Goal: Transaction & Acquisition: Purchase product/service

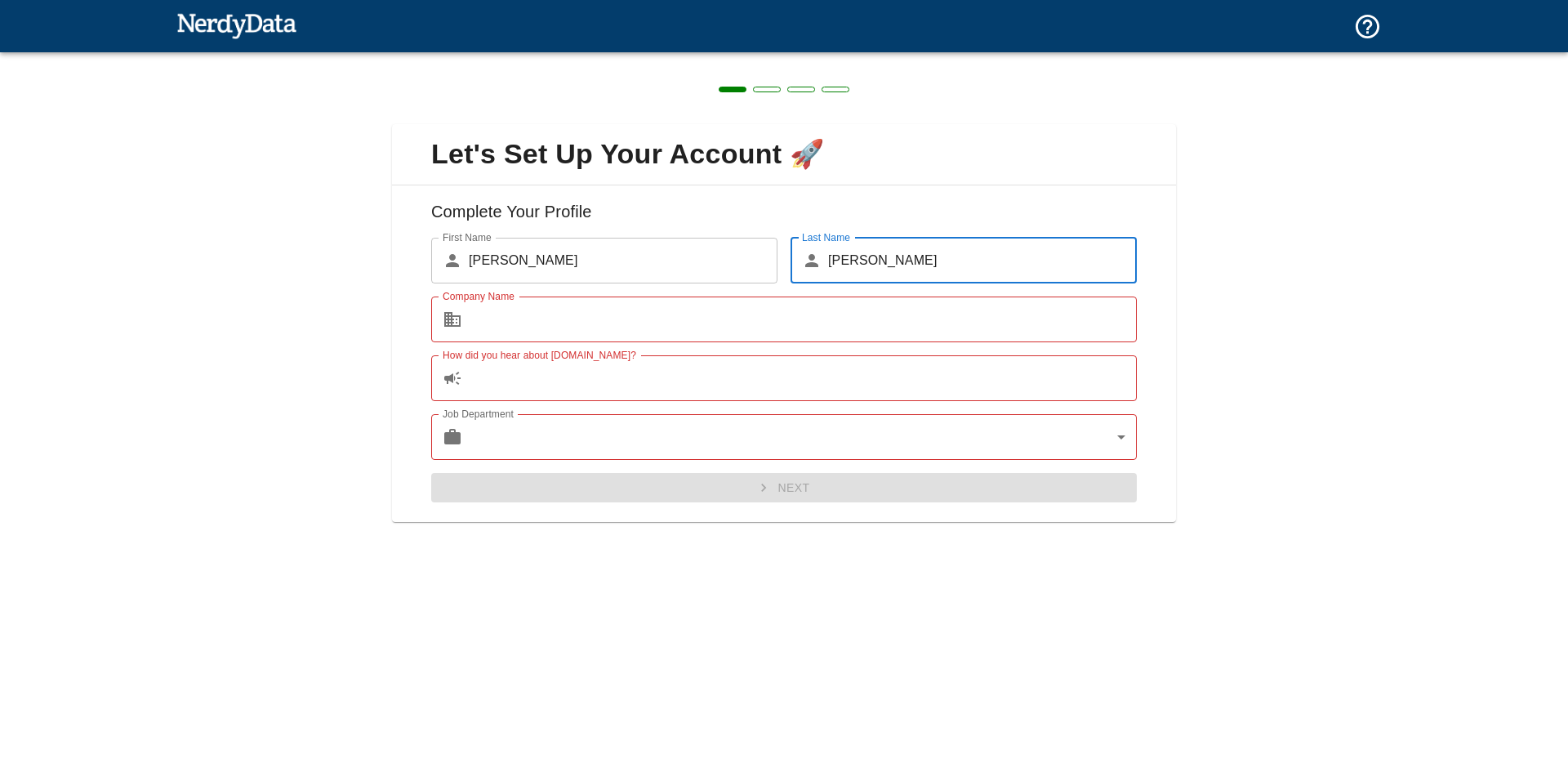
type input "[PERSON_NAME]"
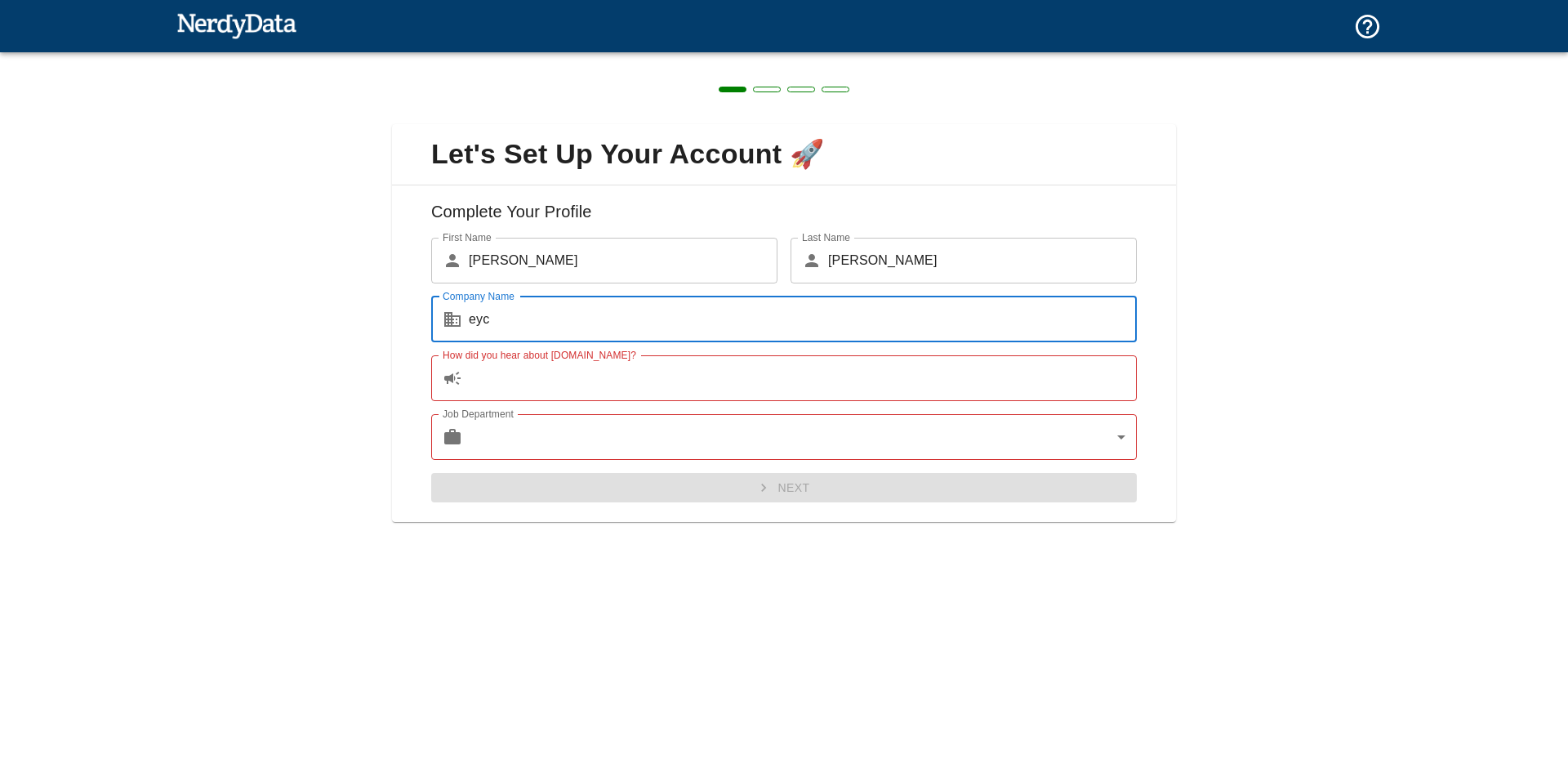
type input "eyc"
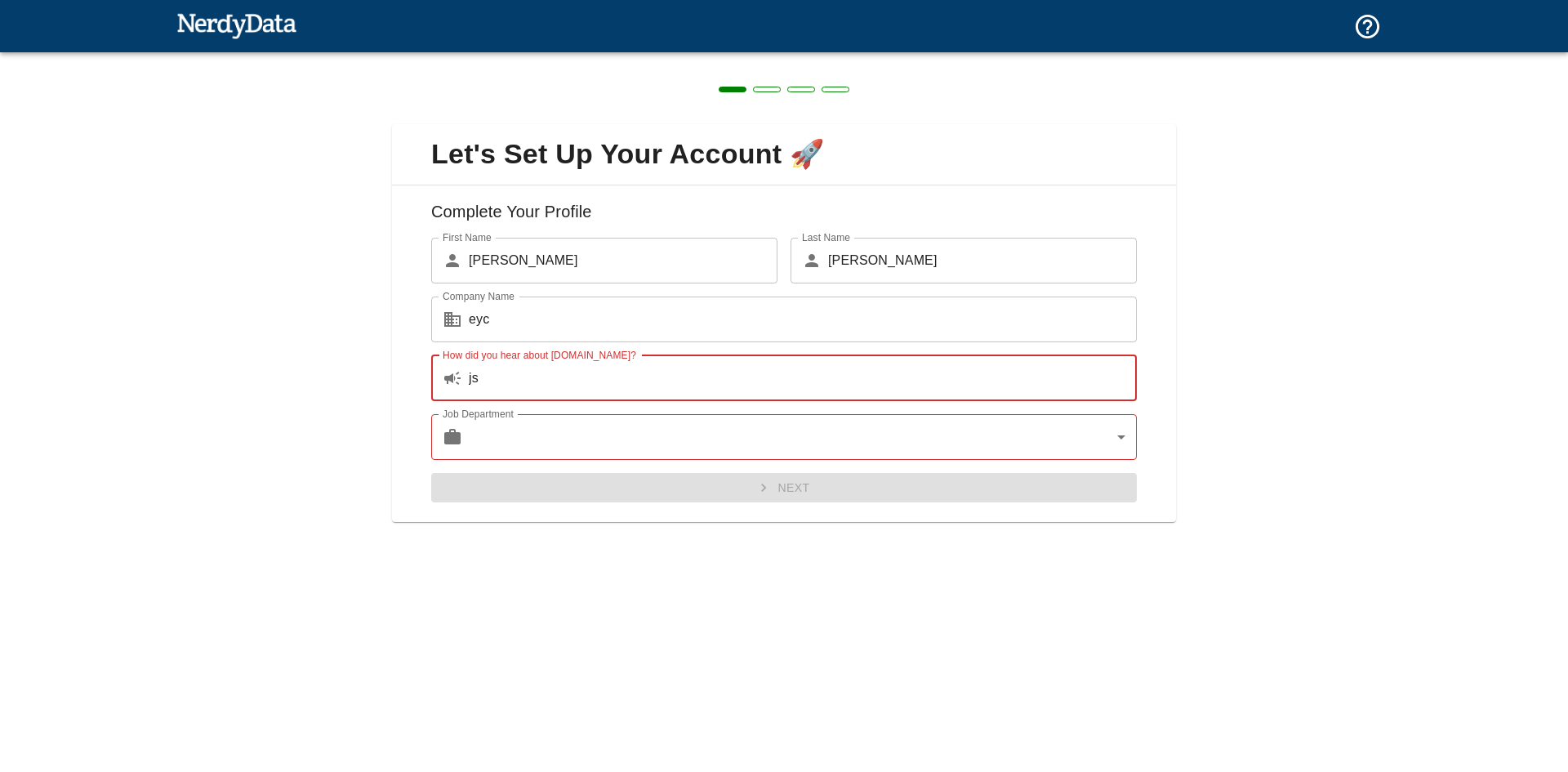
type input "j"
type input "s"
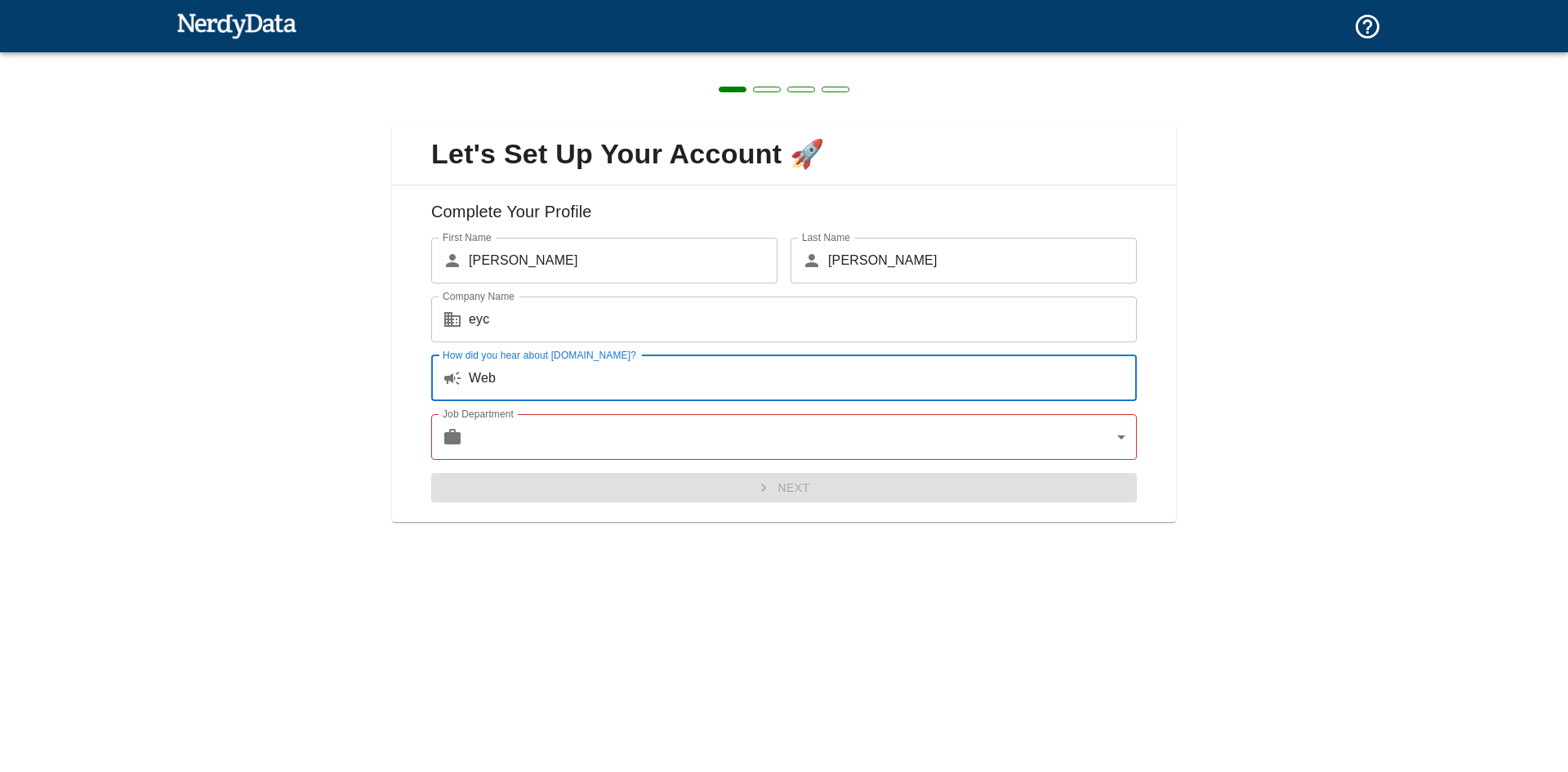
type input "Web"
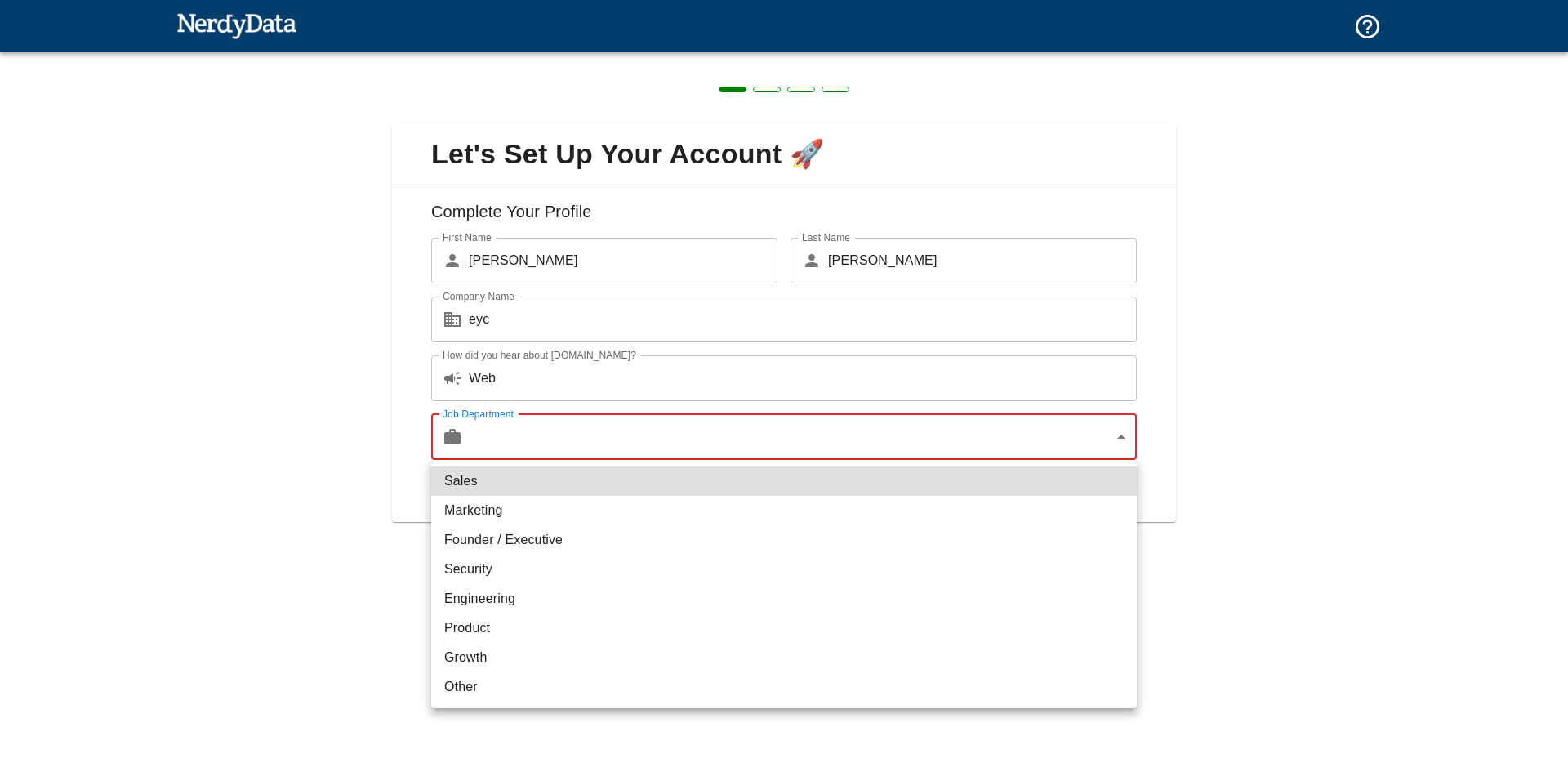
click at [637, 57] on body "Technologies Domains Pricing Products Create a Report Create a list of websites…" at bounding box center [784, 29] width 1568 height 57
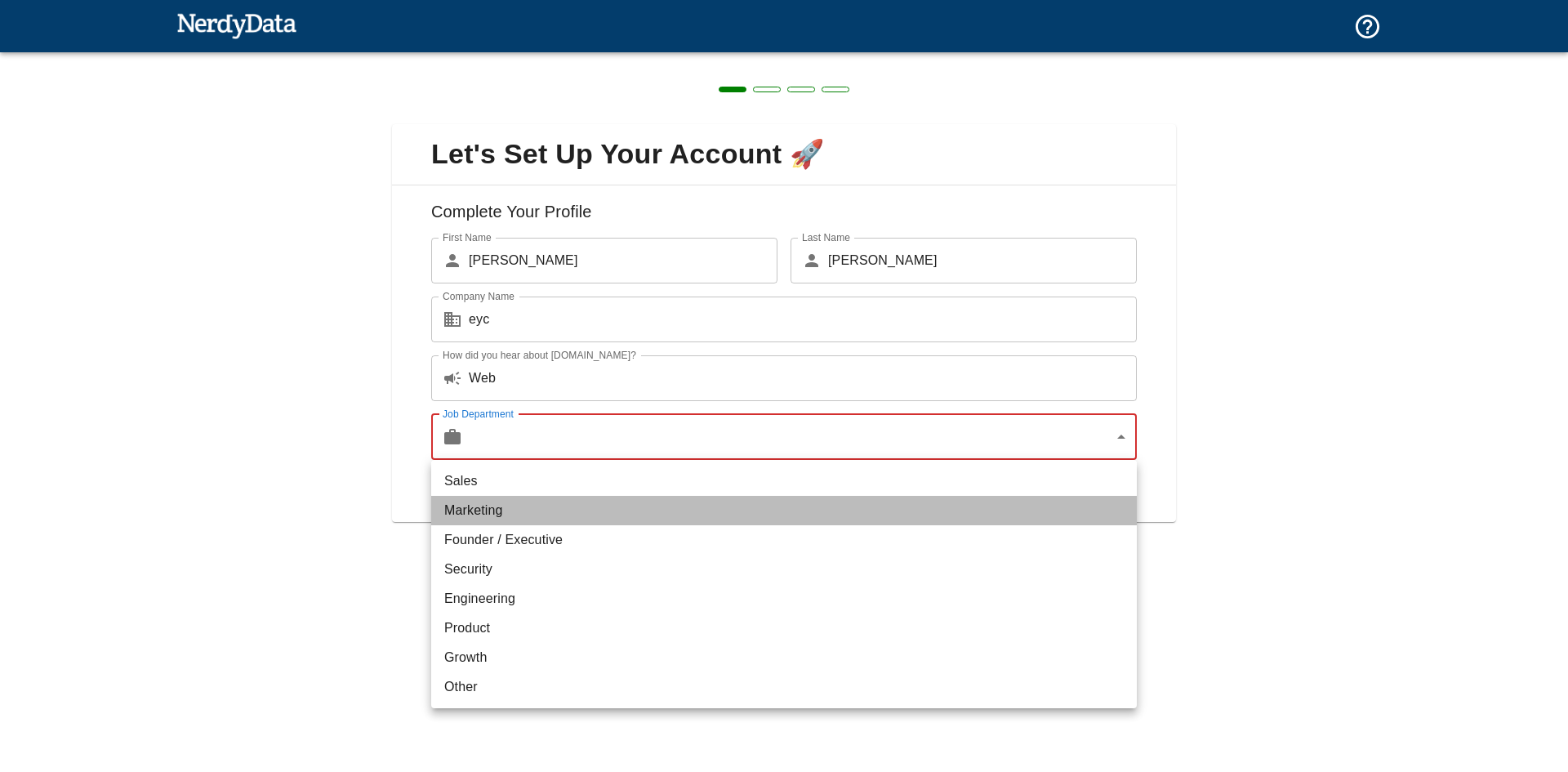
click at [539, 513] on li "Marketing" at bounding box center [784, 510] width 706 height 30
type input "marketing"
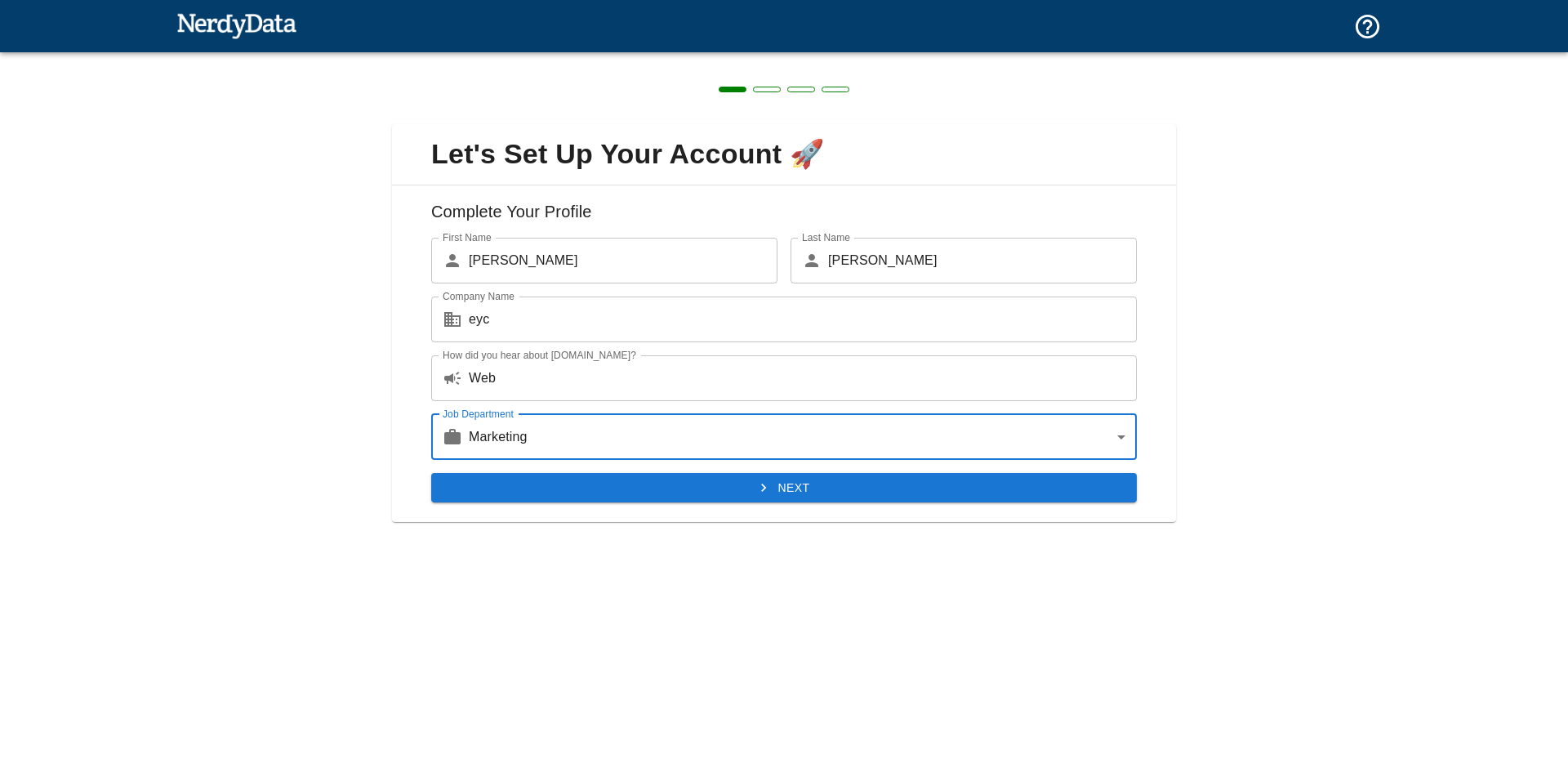
click at [731, 480] on button "Next" at bounding box center [784, 489] width 706 height 31
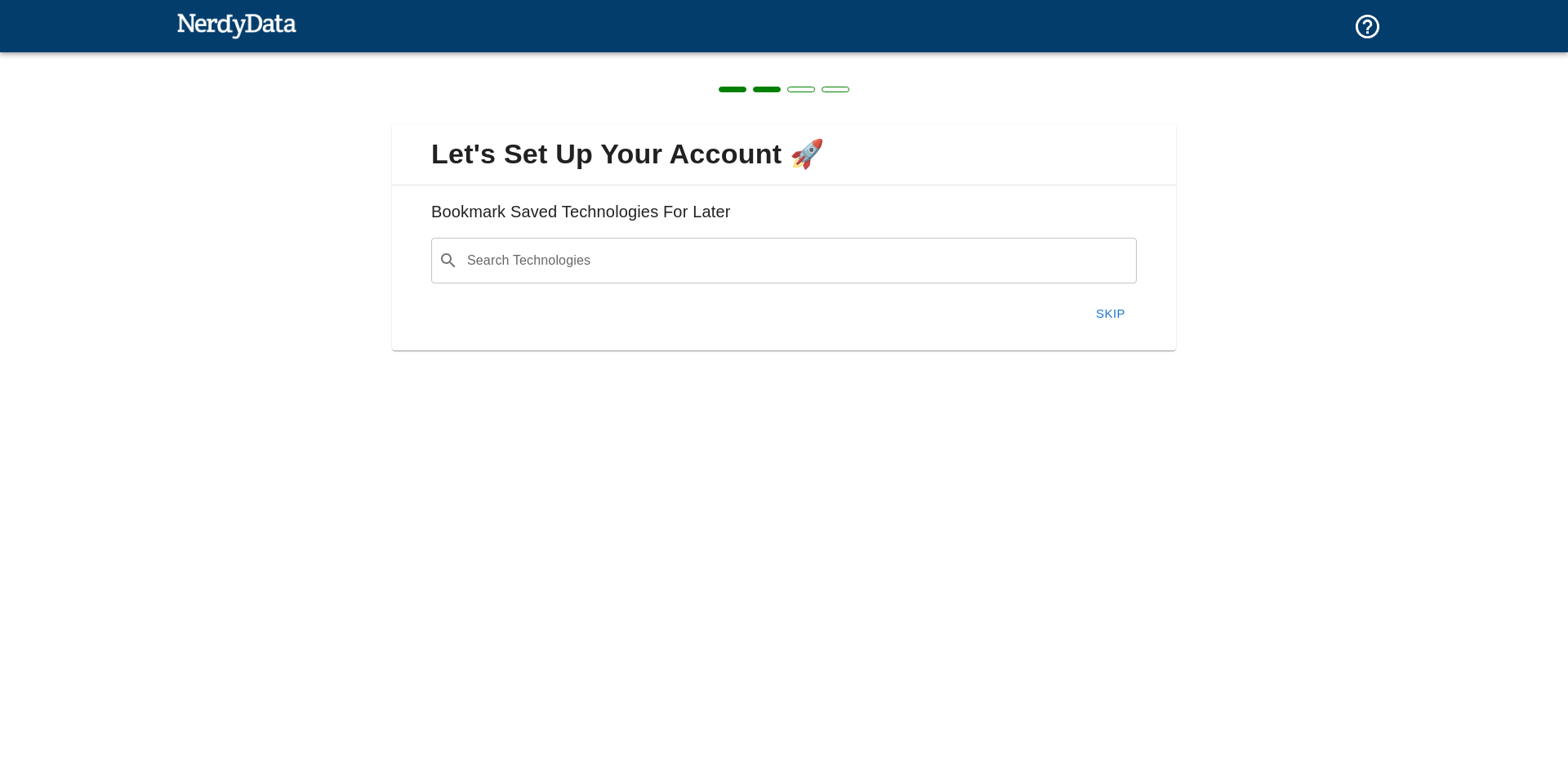
click at [615, 253] on input "Search Technologies" at bounding box center [796, 260] width 664 height 31
drag, startPoint x: 1254, startPoint y: 349, endPoint x: 1175, endPoint y: 347, distance: 79.0
click at [1250, 349] on div "Let's Set Up Your Account 🚀 Bookmark Saved Technologies For Later Search Techno…" at bounding box center [784, 228] width 1568 height 350
click at [1109, 317] on button "Skip" at bounding box center [1110, 314] width 53 height 34
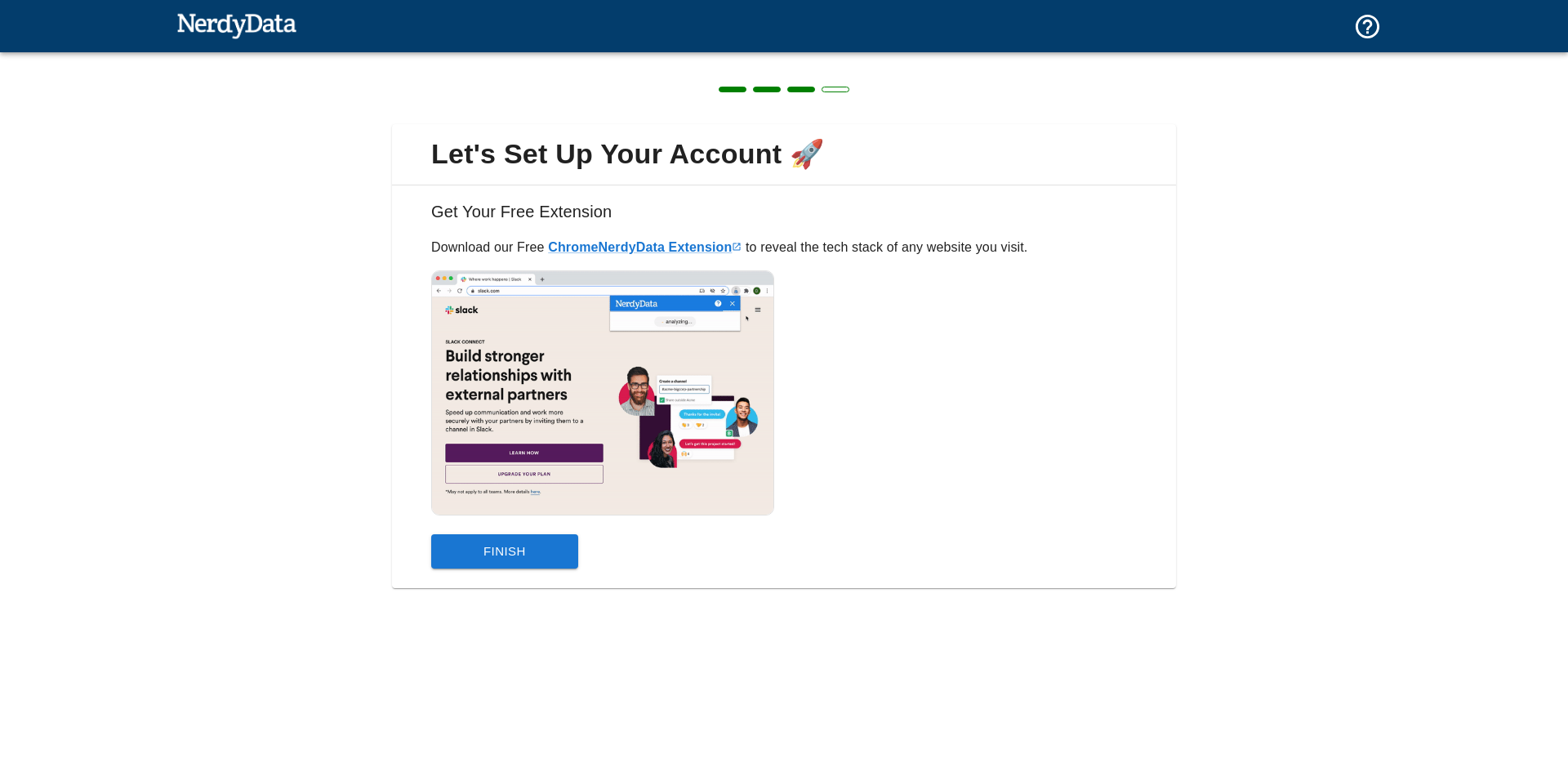
click at [512, 559] on button "Finish" at bounding box center [505, 552] width 147 height 34
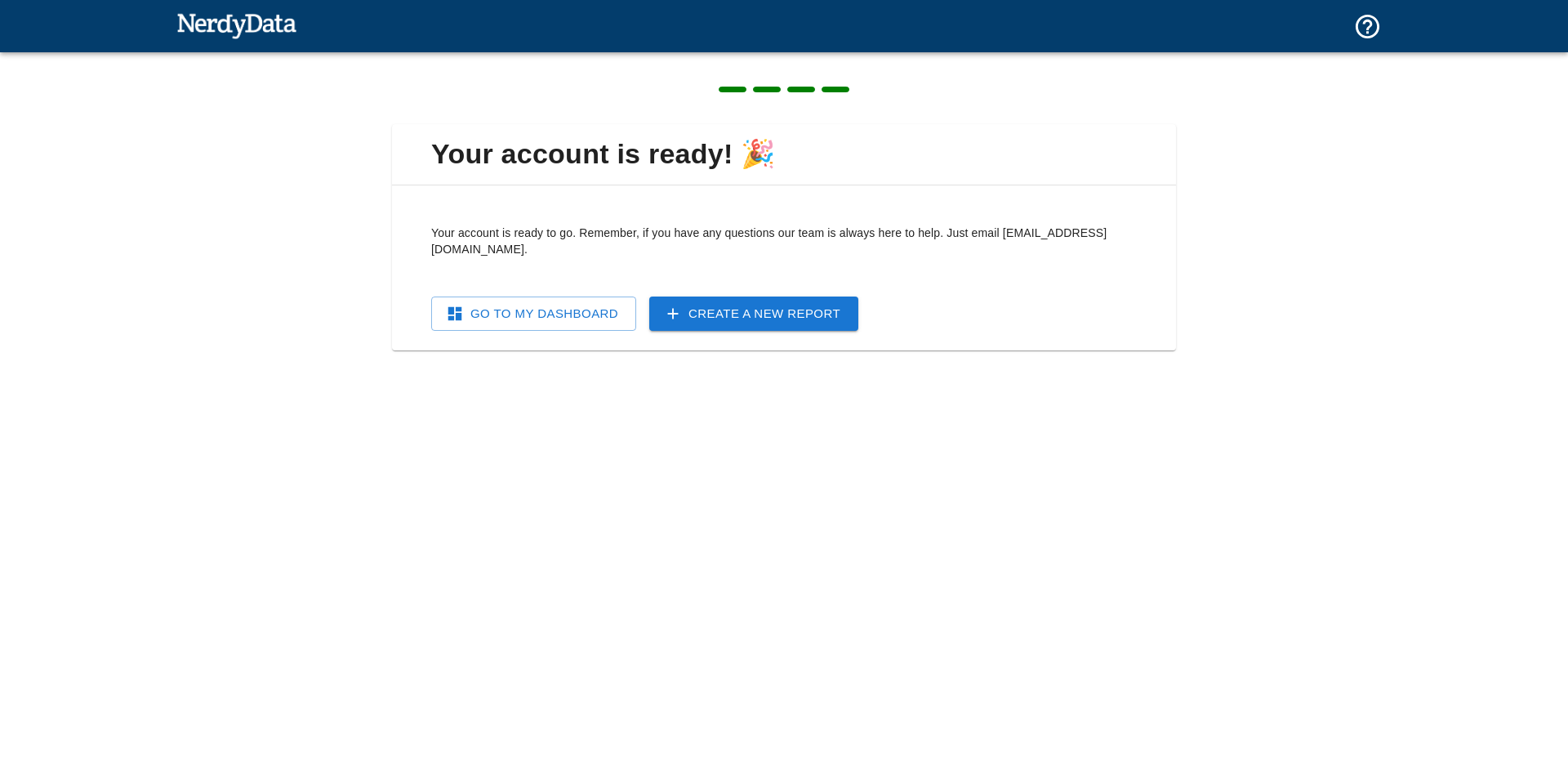
click at [255, 31] on img at bounding box center [236, 25] width 120 height 33
drag, startPoint x: 248, startPoint y: 30, endPoint x: 276, endPoint y: 38, distance: 29.1
click at [250, 30] on img at bounding box center [236, 25] width 120 height 33
click at [510, 300] on link "Go To My Dashboard" at bounding box center [534, 314] width 205 height 34
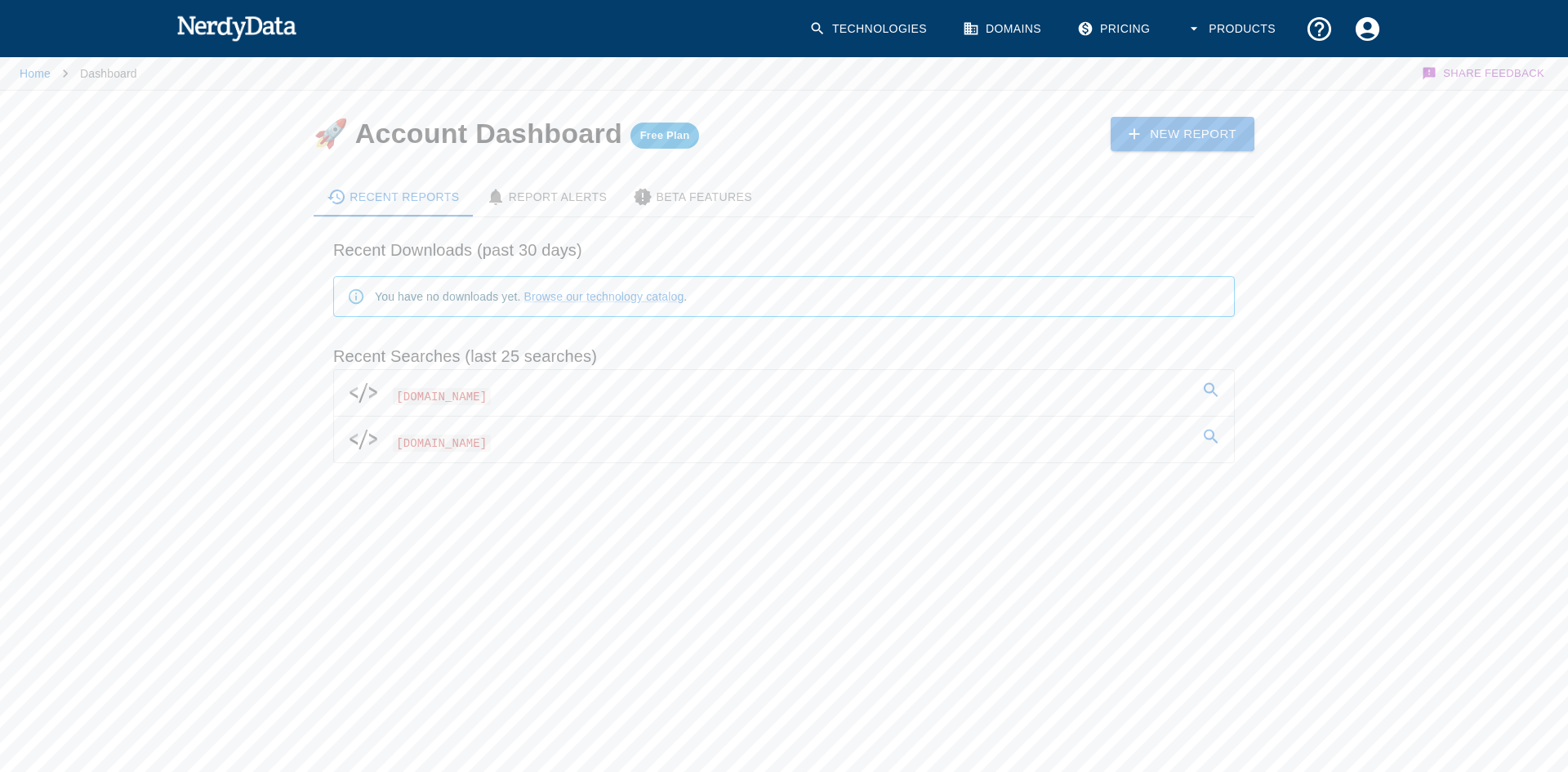
click at [482, 391] on span "[DOMAIN_NAME]" at bounding box center [442, 397] width 98 height 17
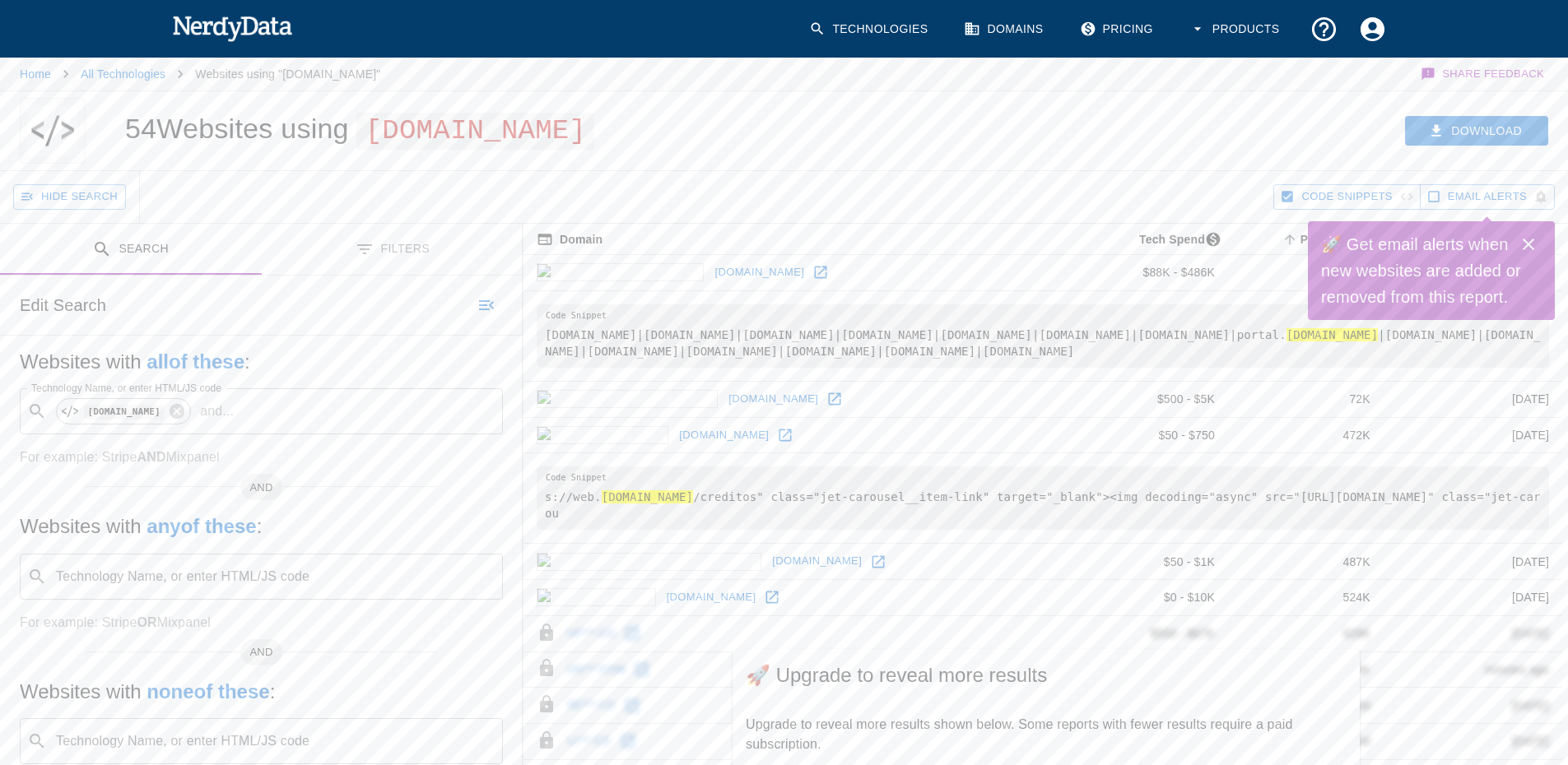
click at [1528, 247] on icon "Close" at bounding box center [1528, 244] width 19 height 19
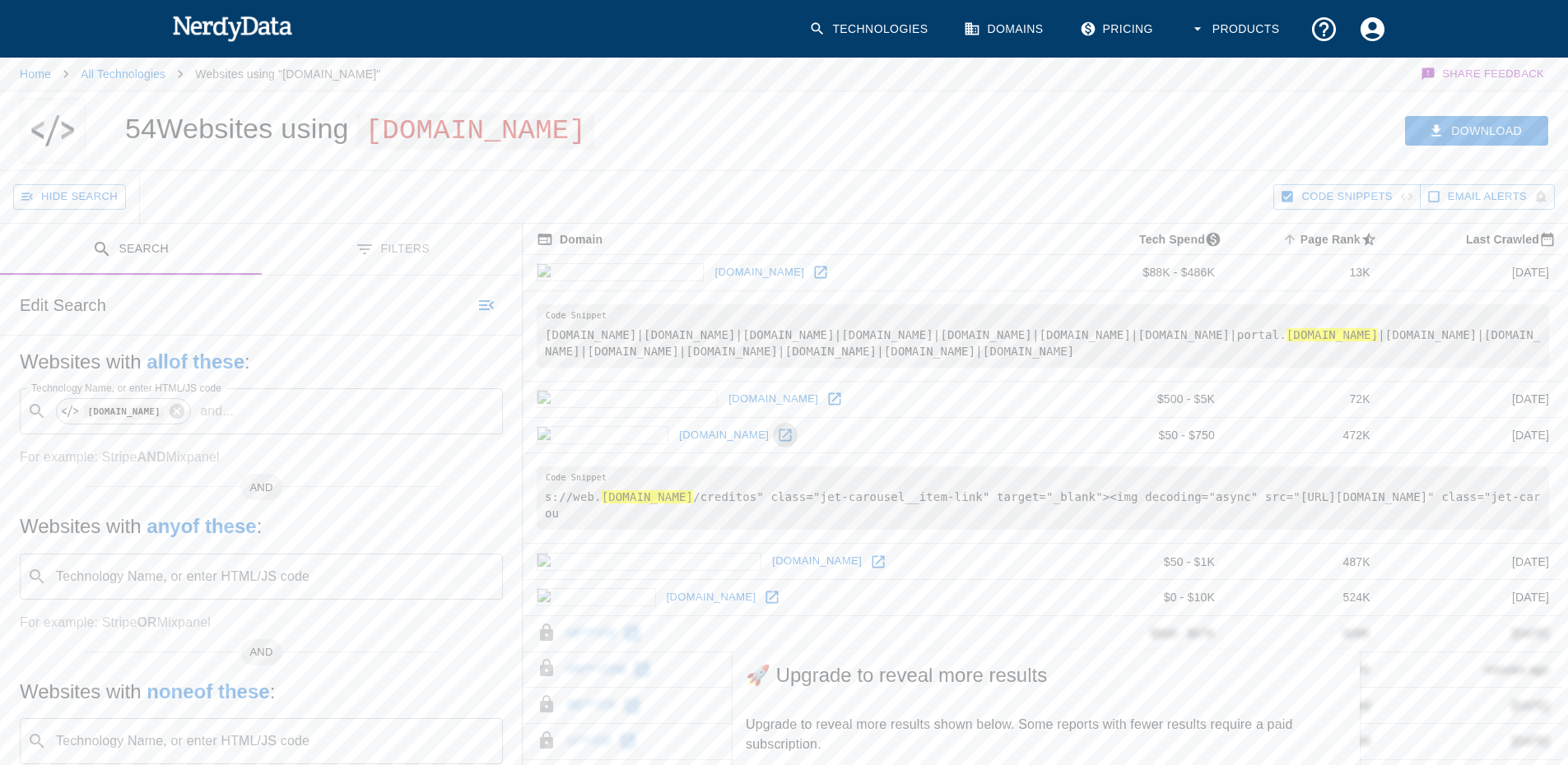
click at [777, 433] on icon at bounding box center [784, 435] width 16 height 16
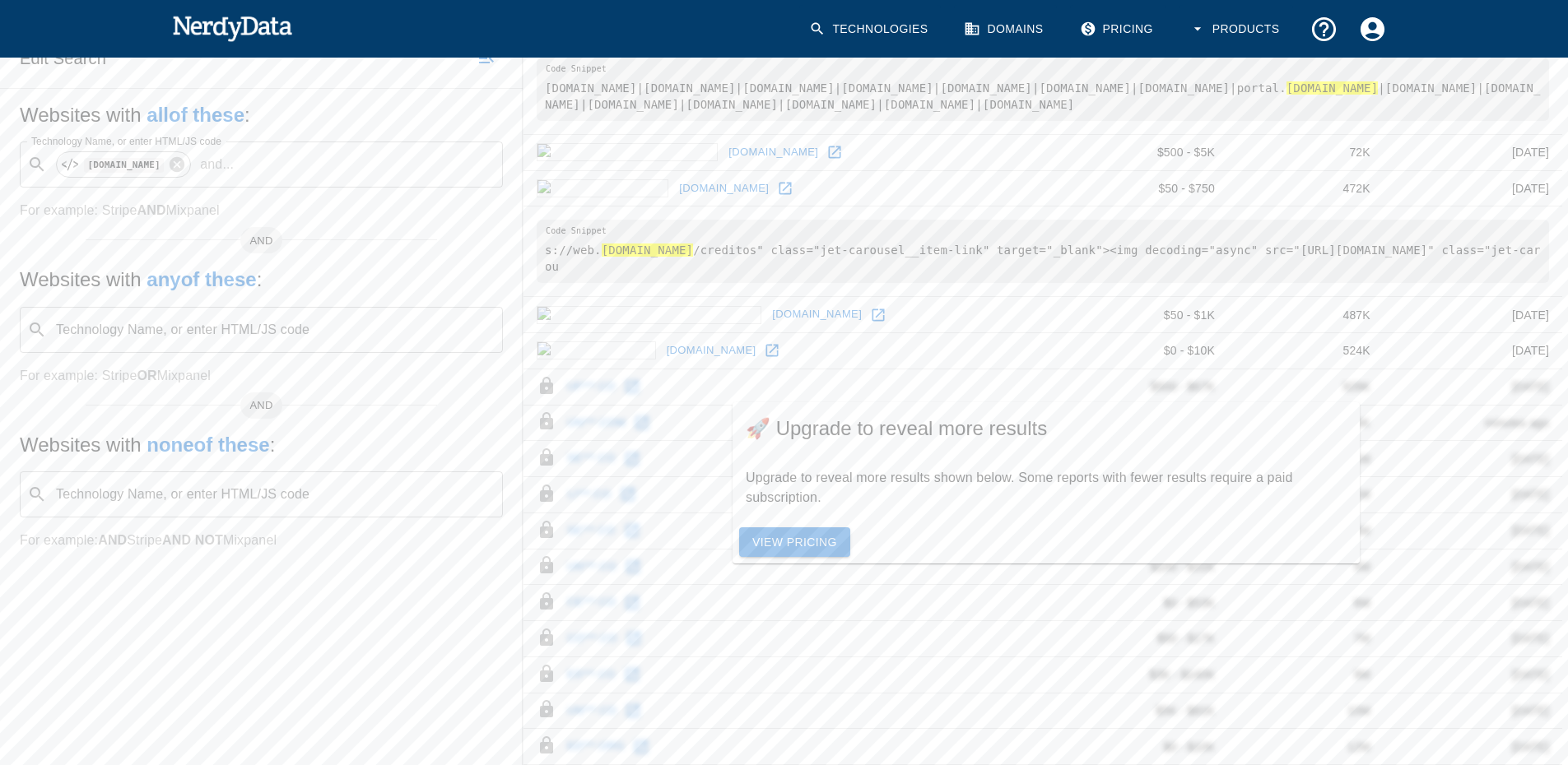
scroll to position [330, 0]
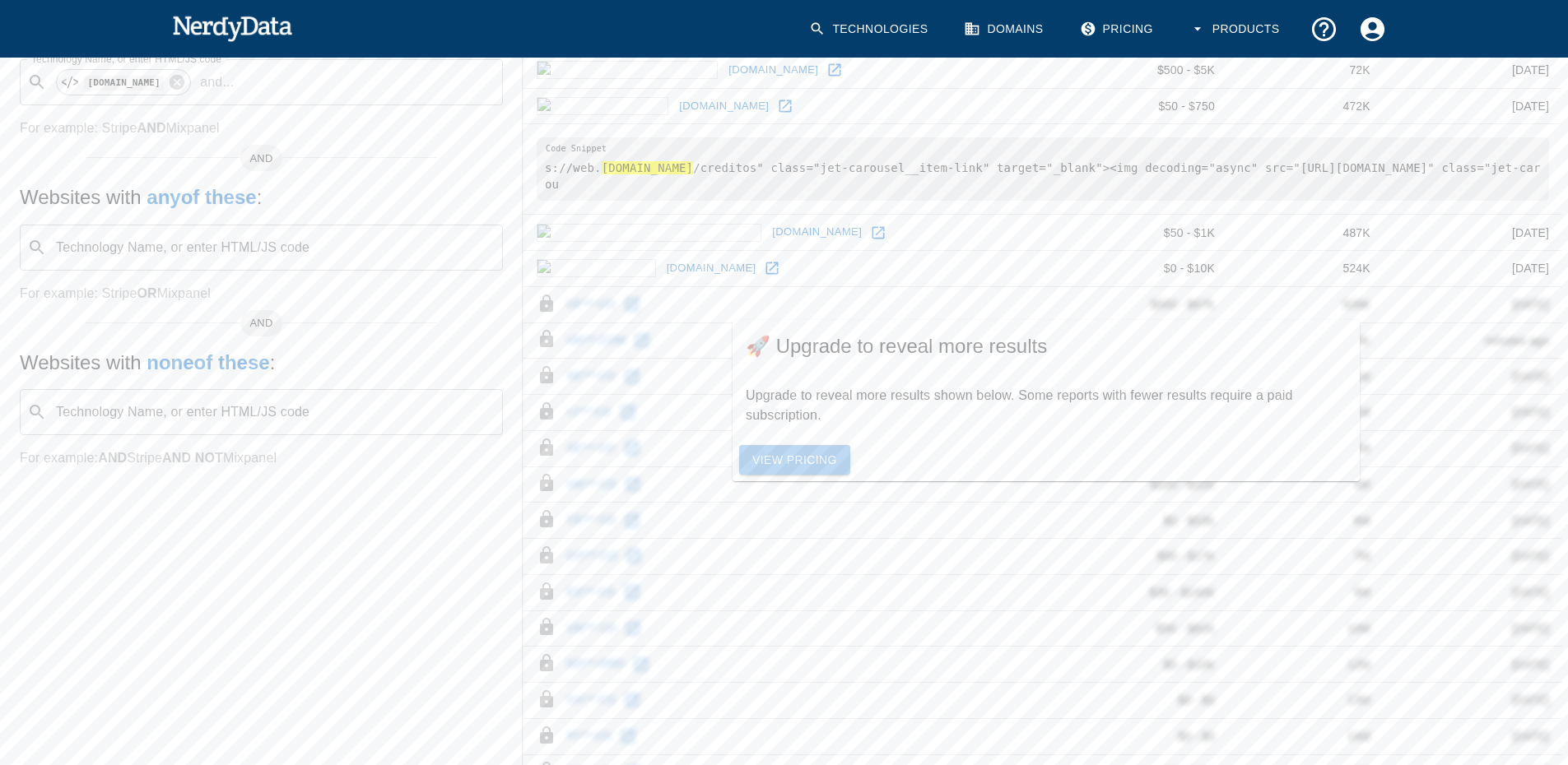
click at [785, 471] on link "View Pricing" at bounding box center [794, 461] width 111 height 31
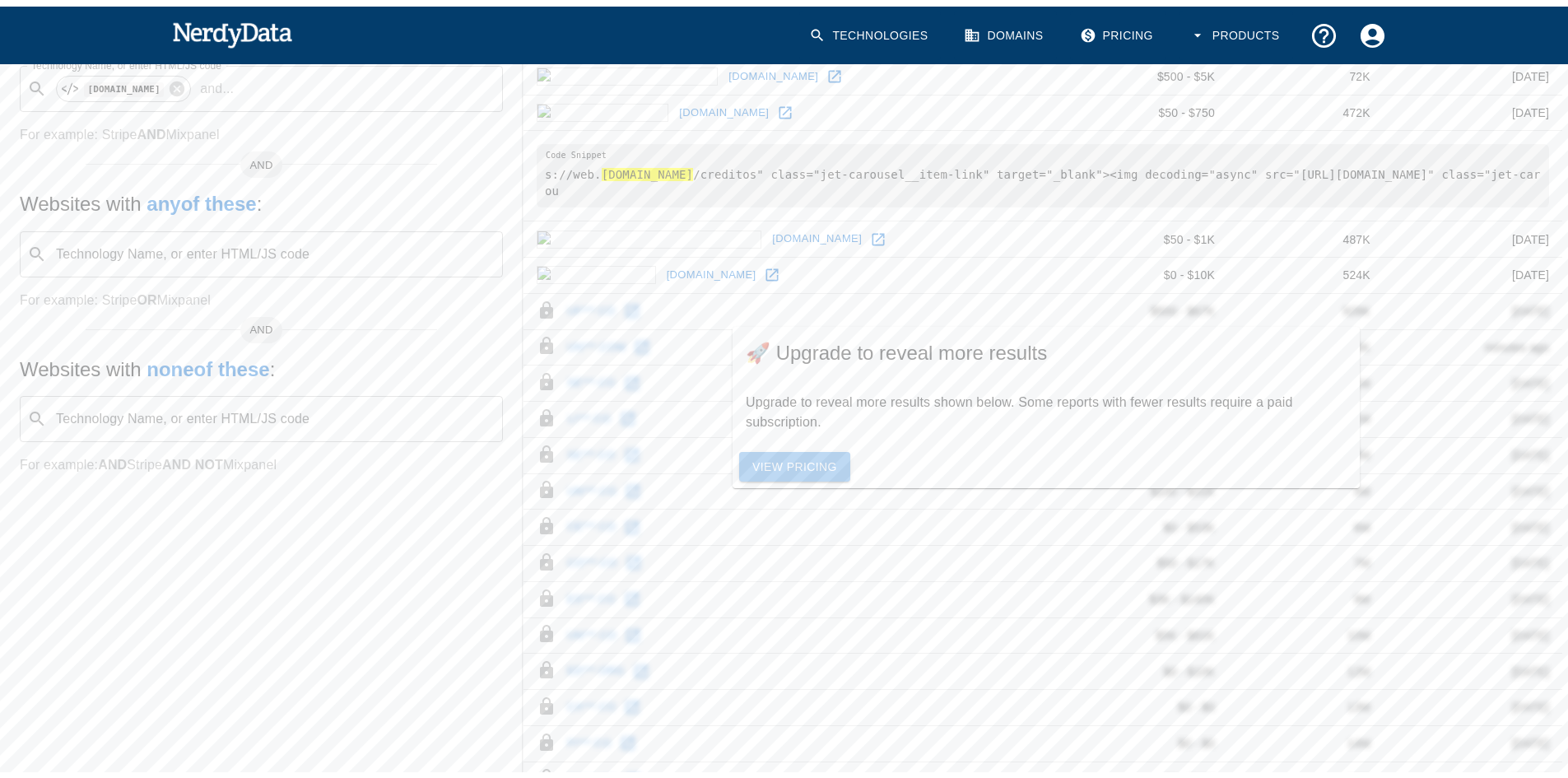
scroll to position [237, 0]
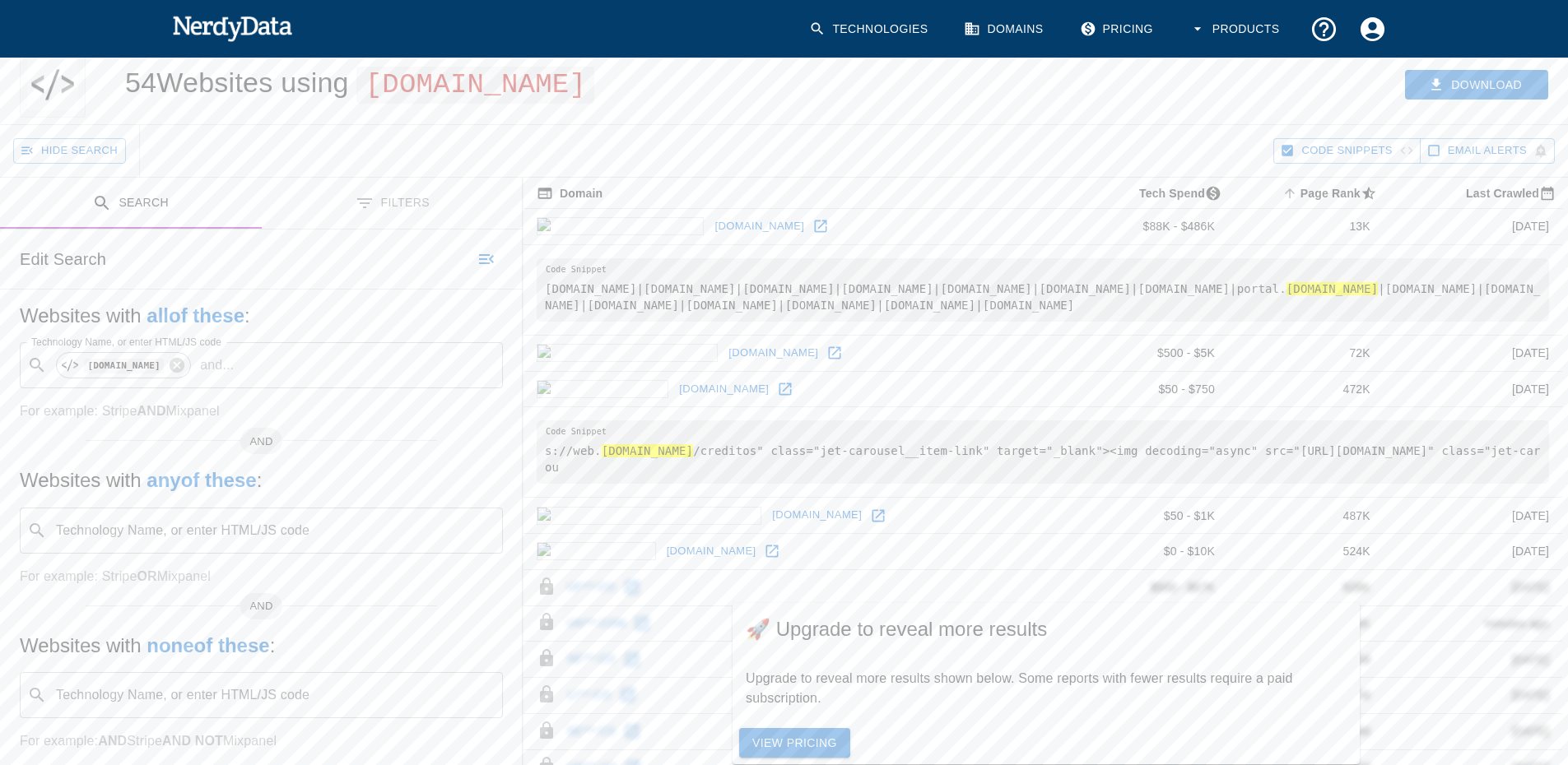
scroll to position [82, 0]
